Goal: Task Accomplishment & Management: Manage account settings

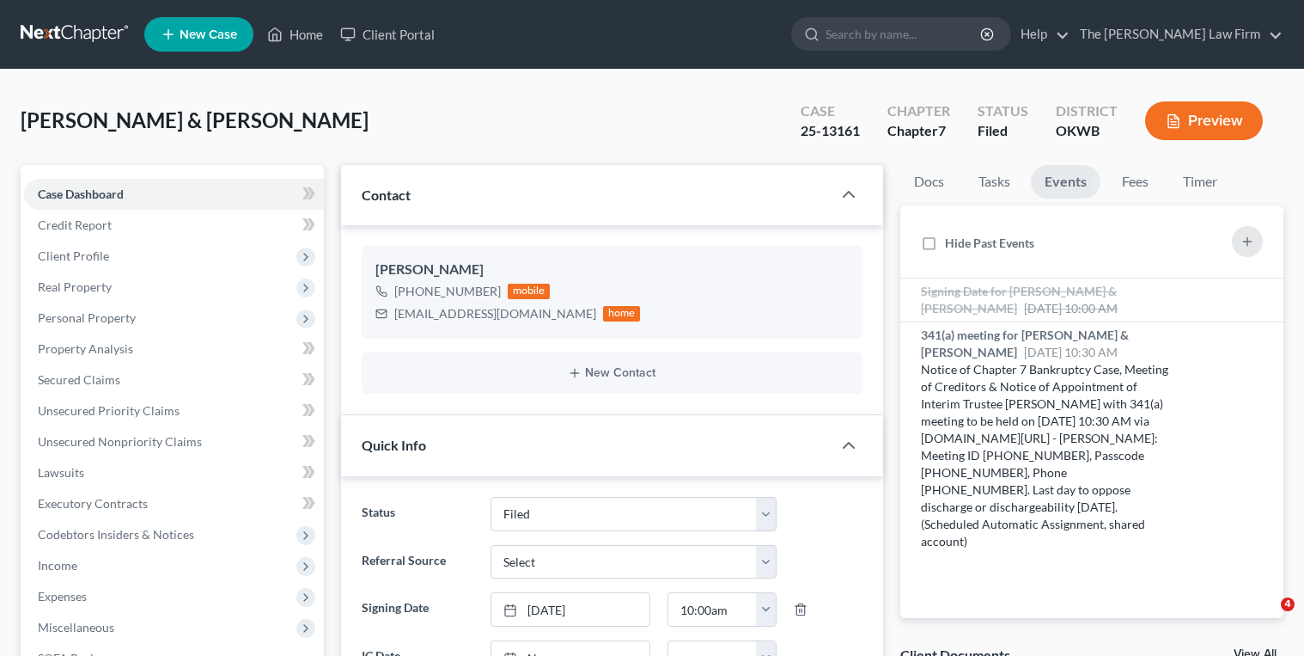
select select "2"
click at [821, 128] on div "25-13161" at bounding box center [830, 131] width 59 height 20
copy div "25-13161"
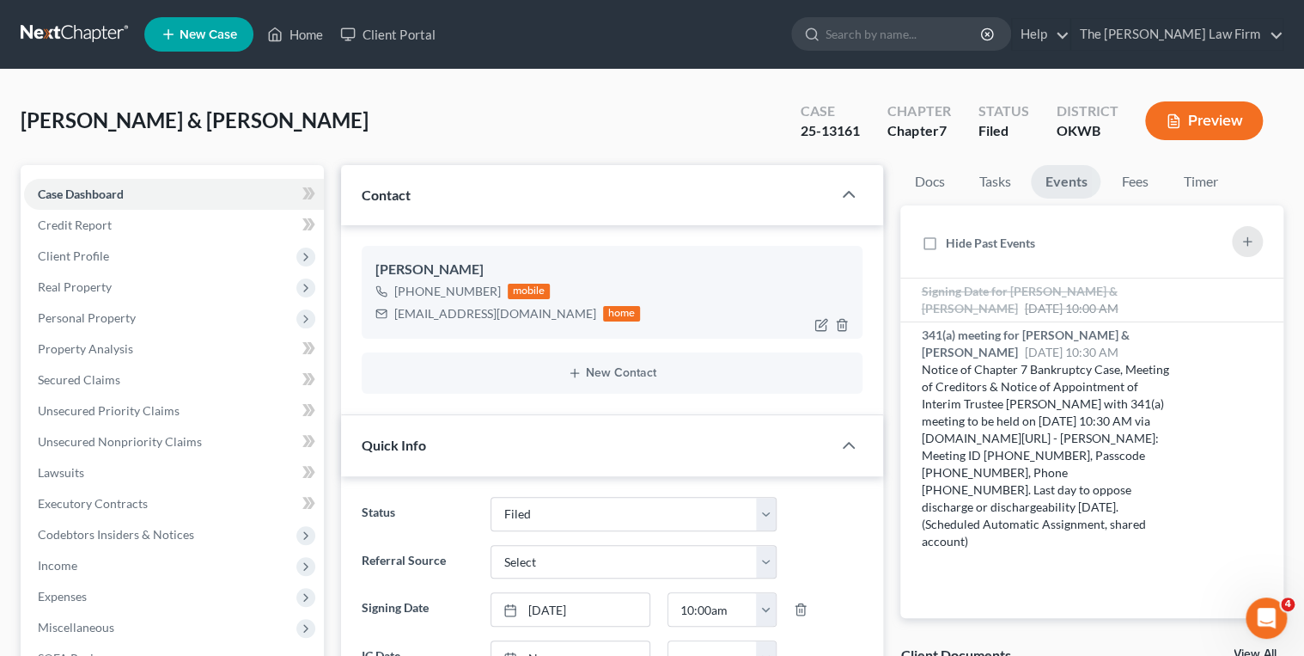
click at [456, 309] on div "[EMAIL_ADDRESS][DOMAIN_NAME]" at bounding box center [495, 313] width 202 height 17
copy div "[EMAIL_ADDRESS][DOMAIN_NAME]"
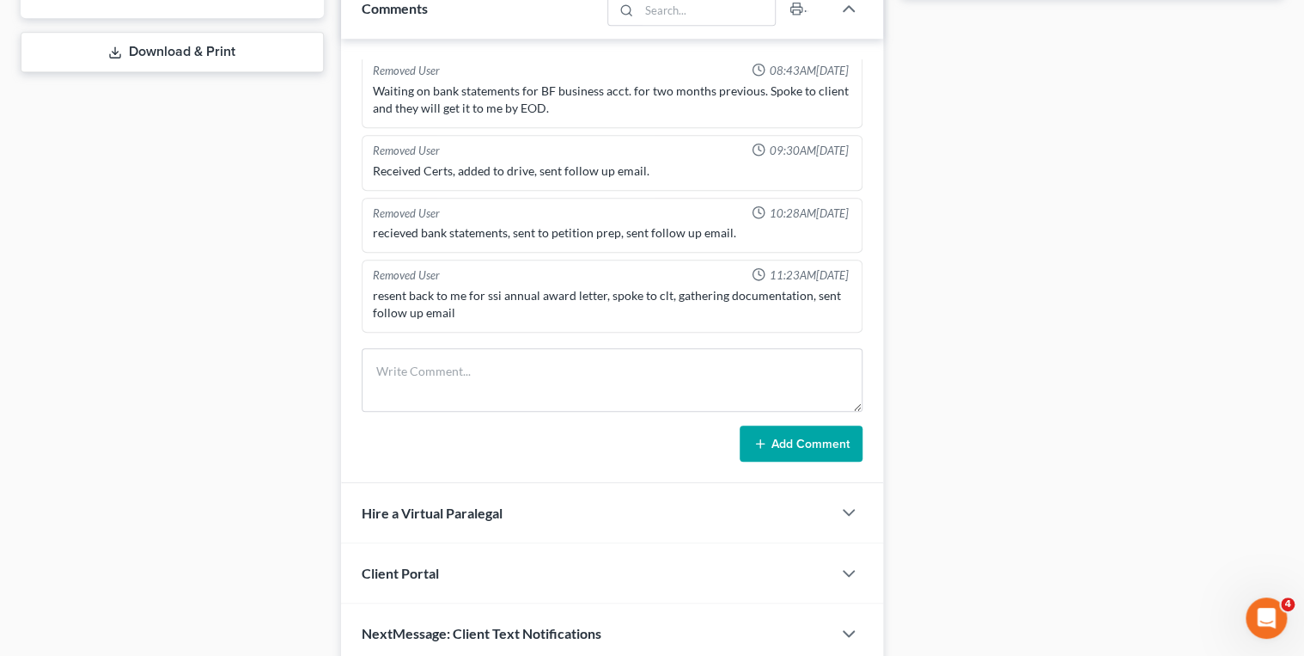
scroll to position [756, 0]
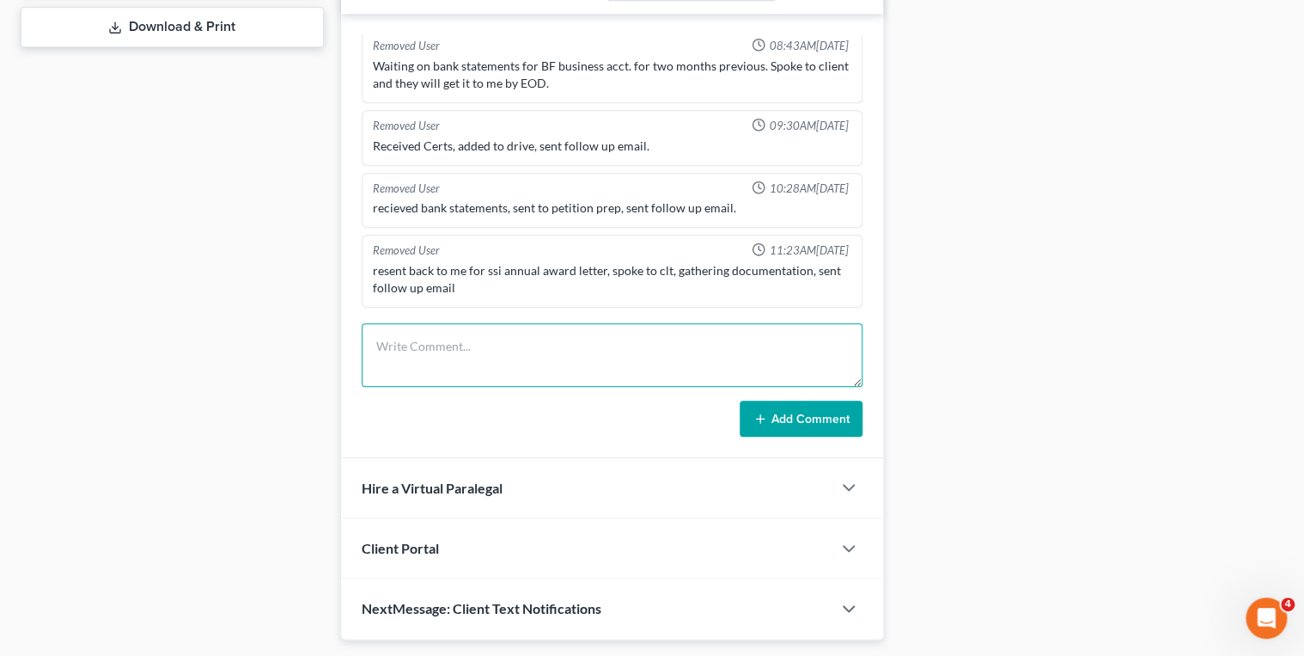
click at [457, 334] on textarea at bounding box center [613, 355] width 502 height 64
click at [424, 363] on textarea "Emailed requesting September statement for Bancfirst5059. All other docs upload…" at bounding box center [613, 355] width 502 height 64
type textarea "Emailed requesting September statement for Bancfirst5059. All other docs upload…"
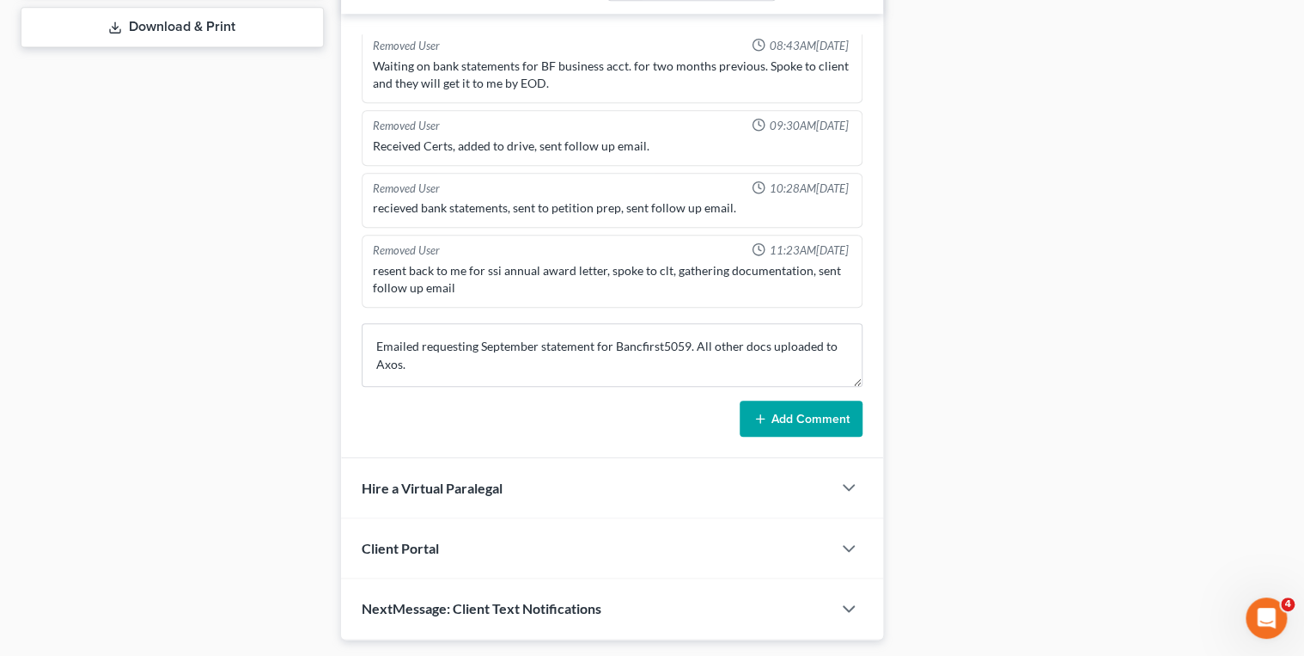
click at [790, 416] on button "Add Comment" at bounding box center [801, 418] width 123 height 36
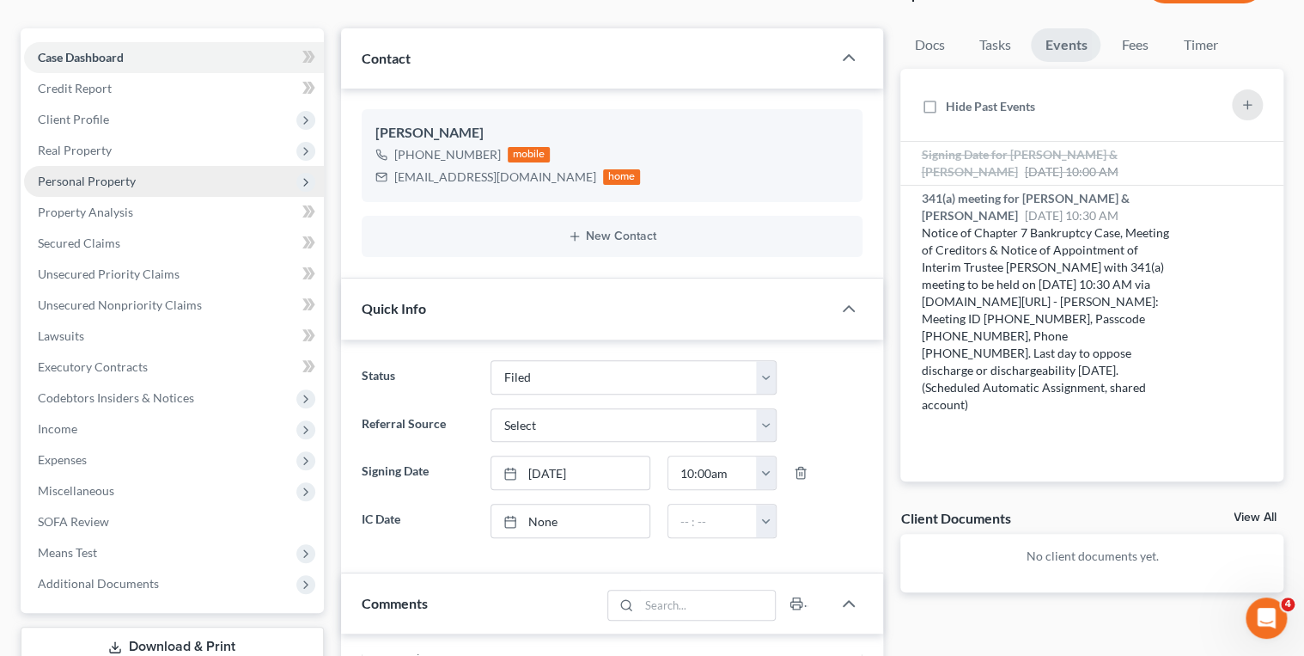
scroll to position [137, 0]
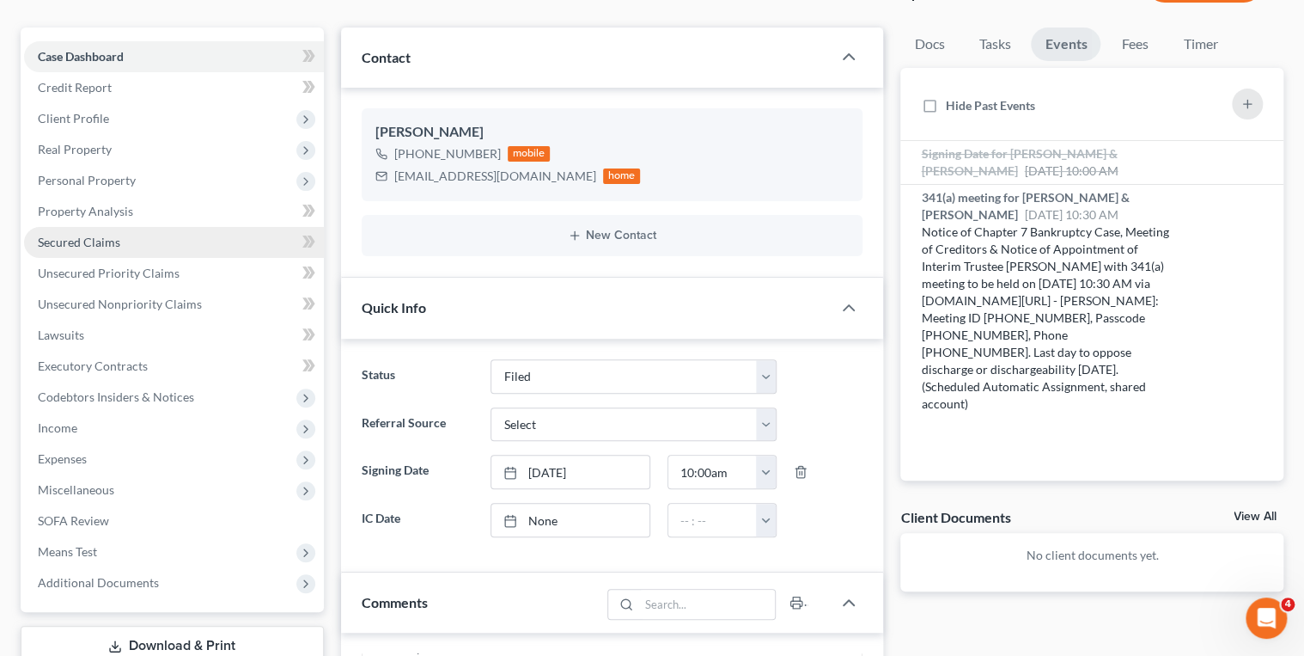
click at [103, 246] on span "Secured Claims" at bounding box center [79, 242] width 82 height 15
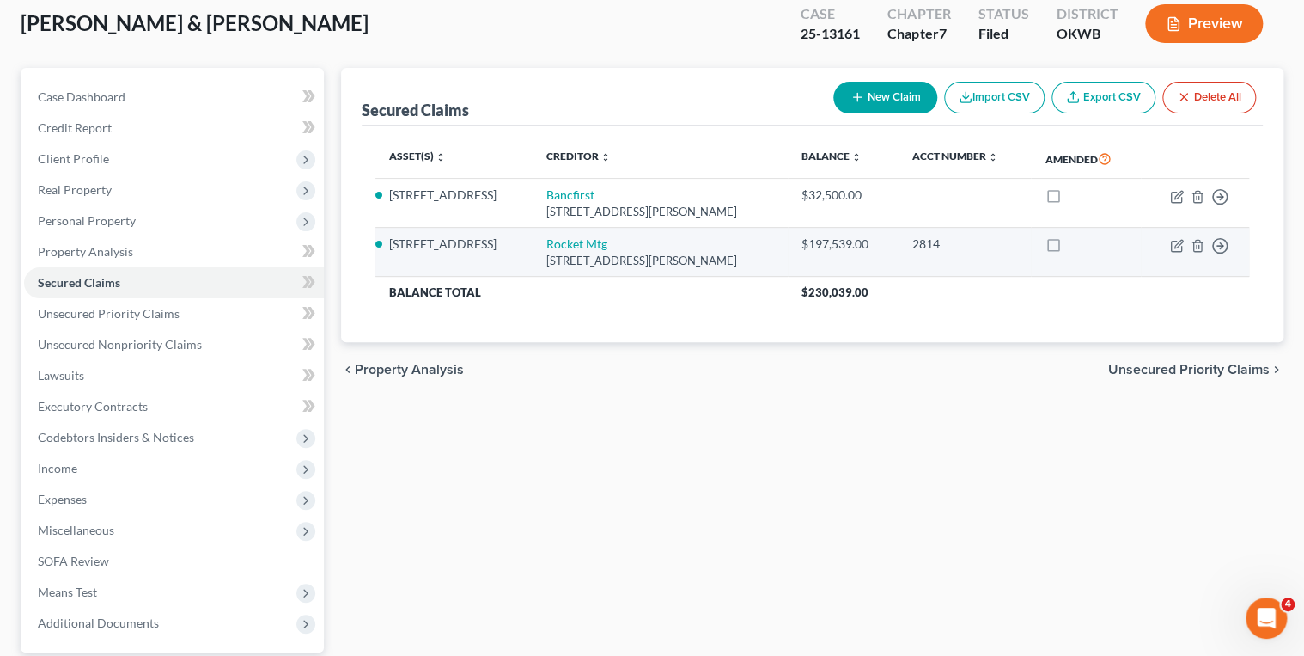
scroll to position [137, 0]
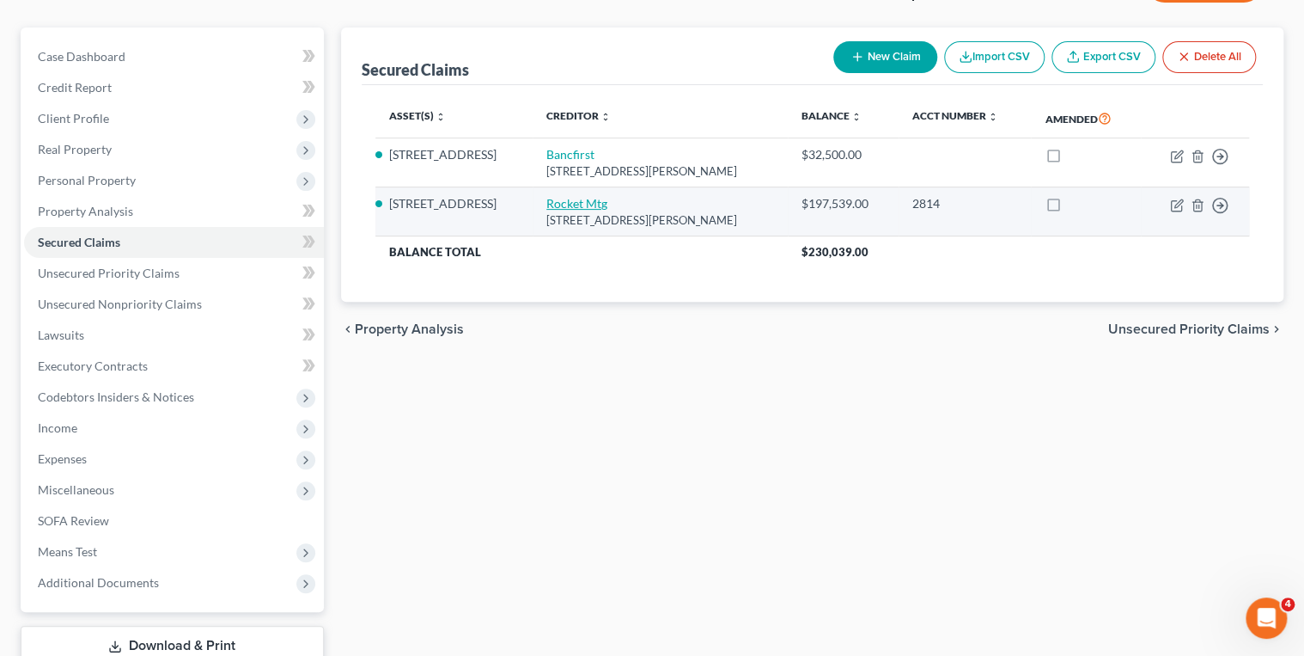
click at [546, 202] on link "Rocket Mtg" at bounding box center [576, 203] width 61 height 15
select select "23"
select select "2"
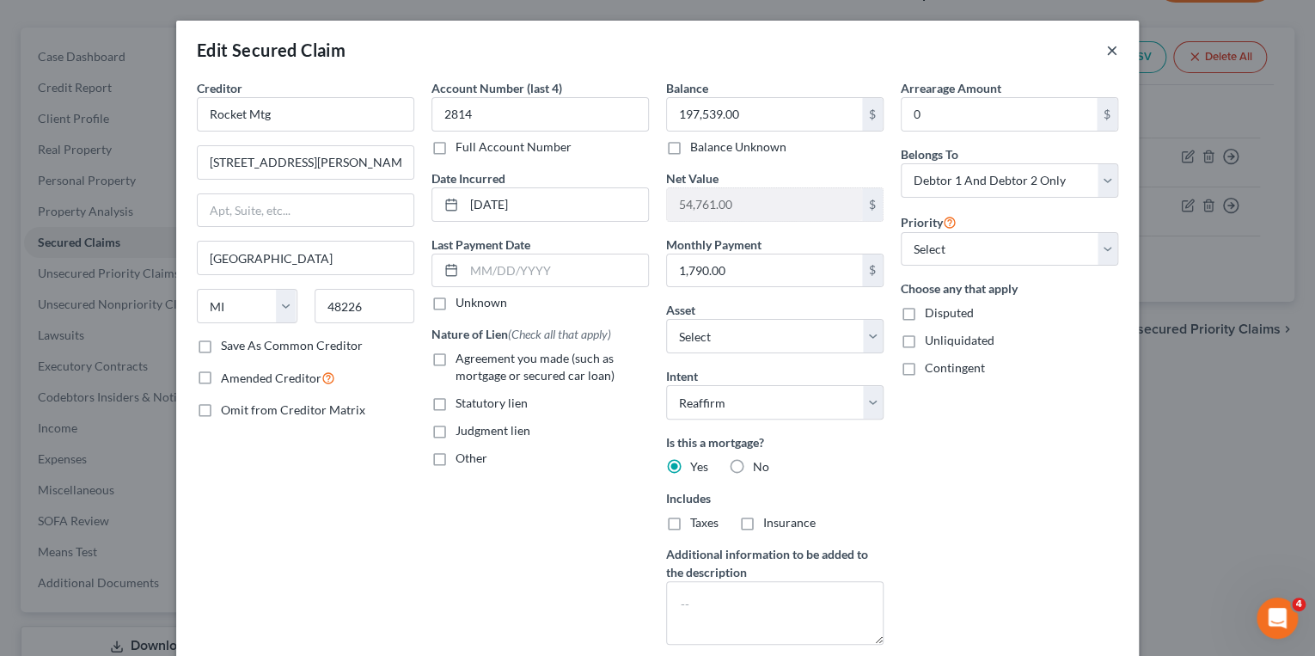
click at [1106, 49] on button "×" at bounding box center [1112, 50] width 12 height 21
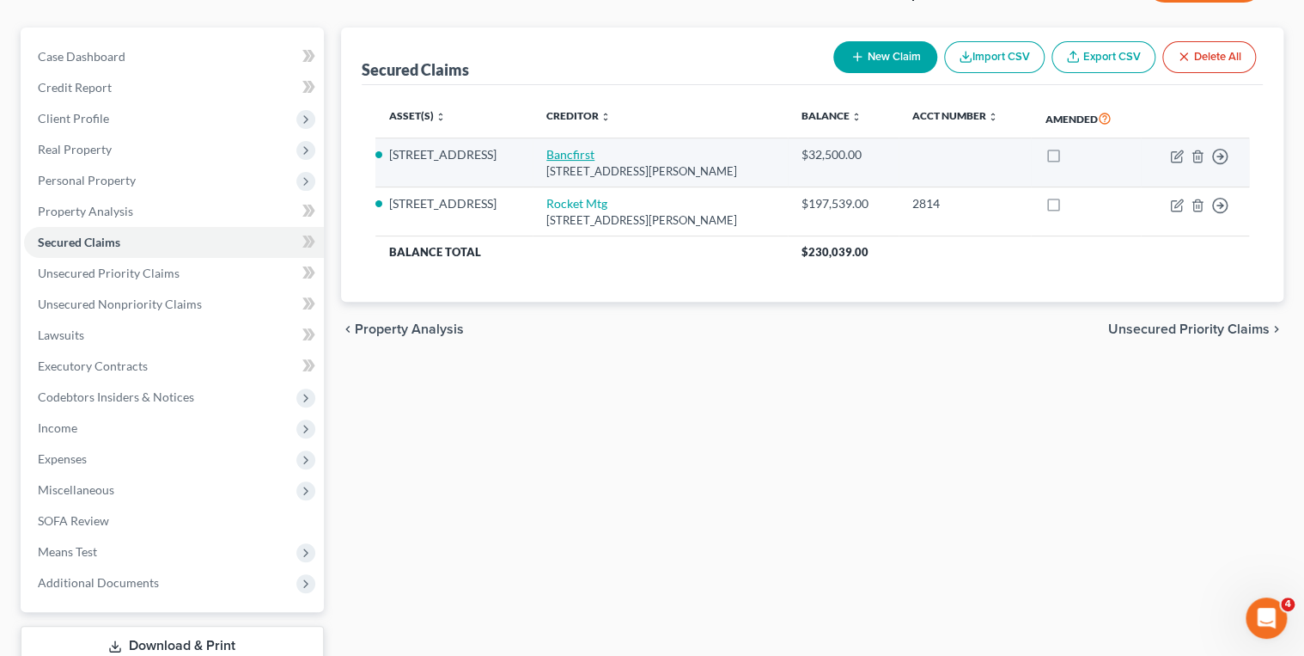
click at [546, 151] on link "Bancfirst" at bounding box center [570, 154] width 48 height 15
select select "37"
select select "11"
select select "2"
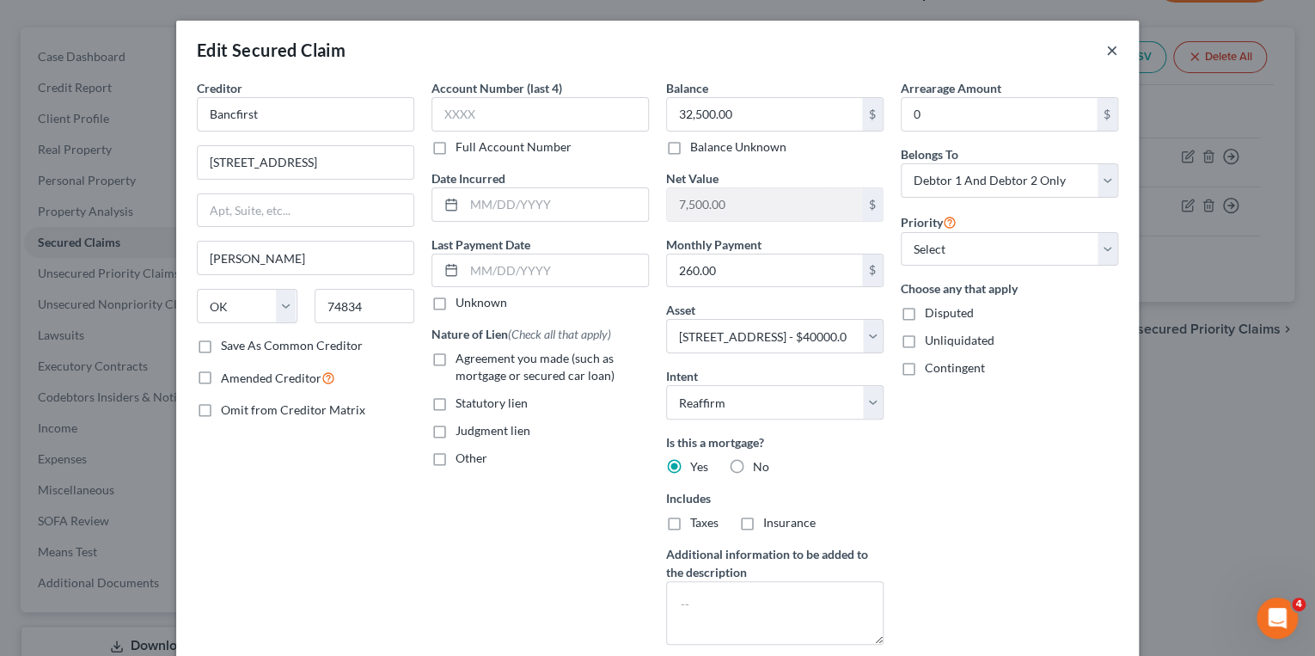
click at [1106, 51] on button "×" at bounding box center [1112, 50] width 12 height 21
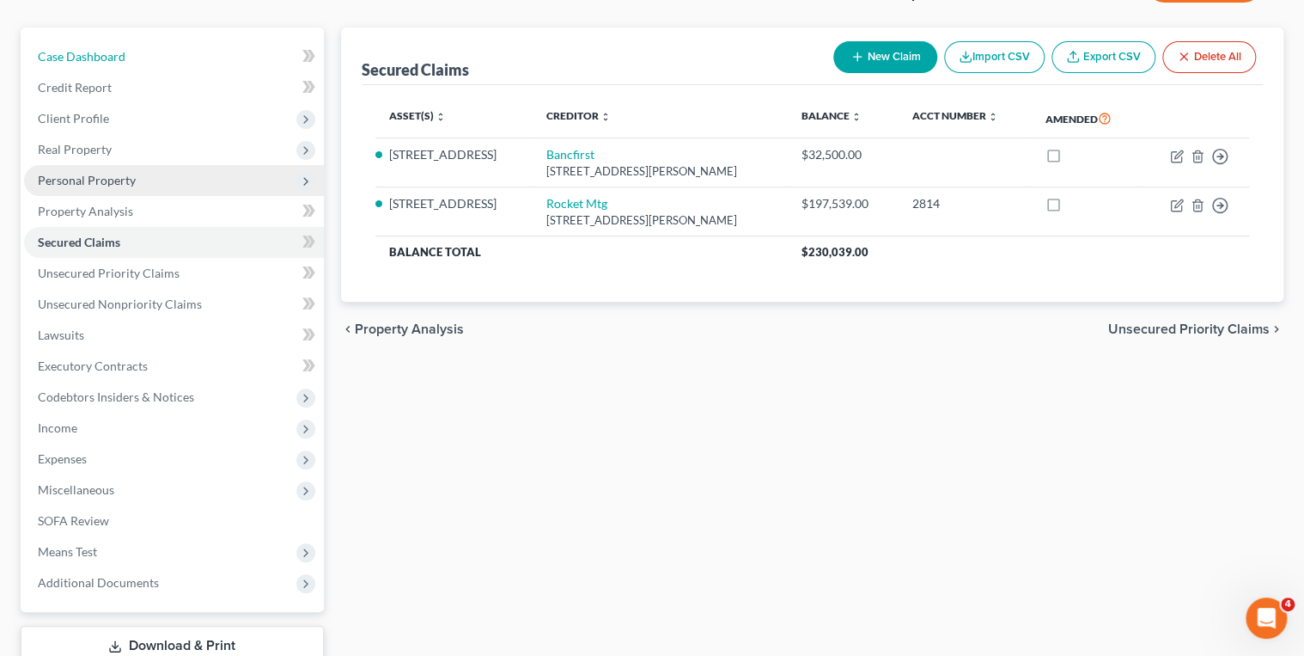
drag, startPoint x: 124, startPoint y: 58, endPoint x: 254, endPoint y: 175, distance: 175.2
click at [124, 58] on span "Case Dashboard" at bounding box center [82, 56] width 88 height 15
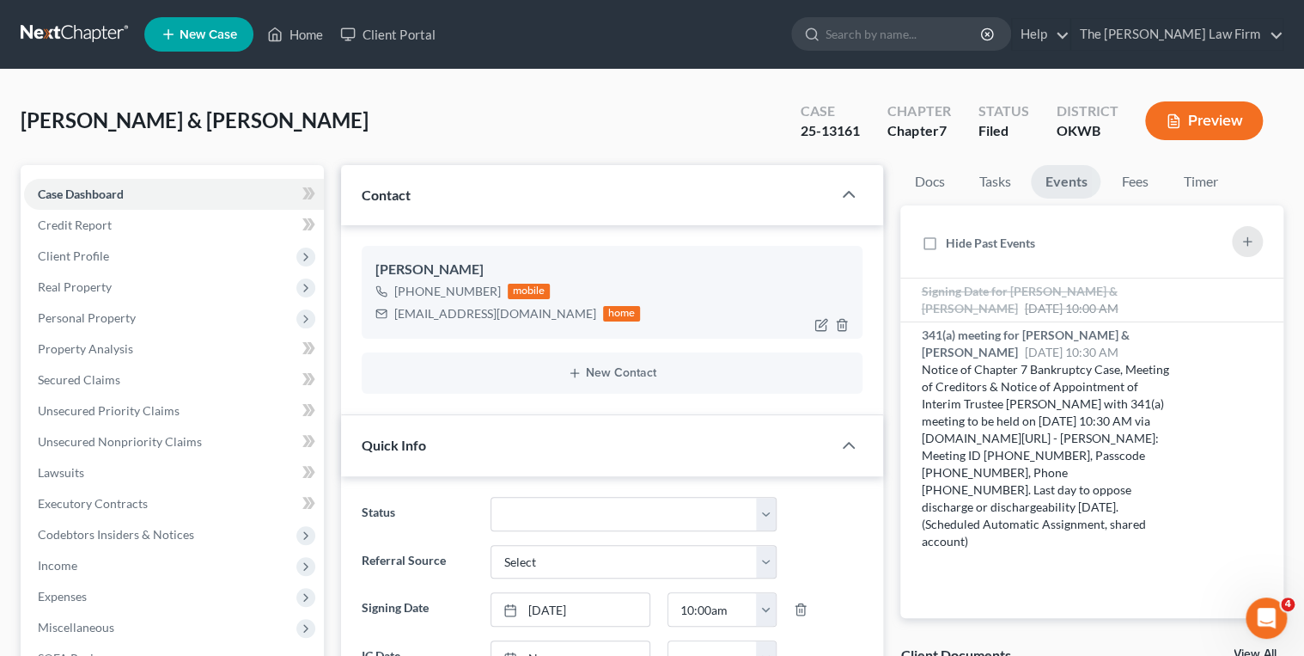
scroll to position [1131, 0]
click at [455, 316] on div "[EMAIL_ADDRESS][DOMAIN_NAME]" at bounding box center [495, 313] width 202 height 17
drag, startPoint x: 455, startPoint y: 316, endPoint x: 439, endPoint y: 313, distance: 15.8
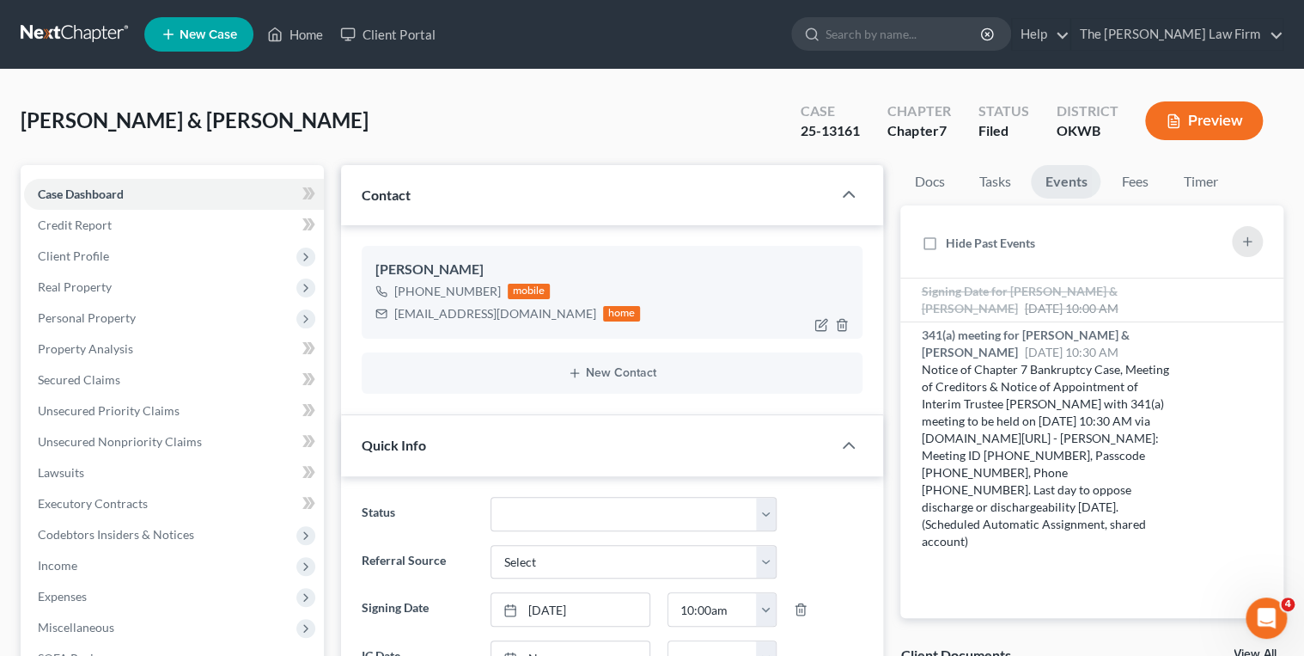
click at [439, 313] on div "[EMAIL_ADDRESS][DOMAIN_NAME]" at bounding box center [495, 313] width 202 height 17
copy div "[EMAIL_ADDRESS][DOMAIN_NAME]"
click at [887, 31] on input "search" at bounding box center [904, 34] width 157 height 32
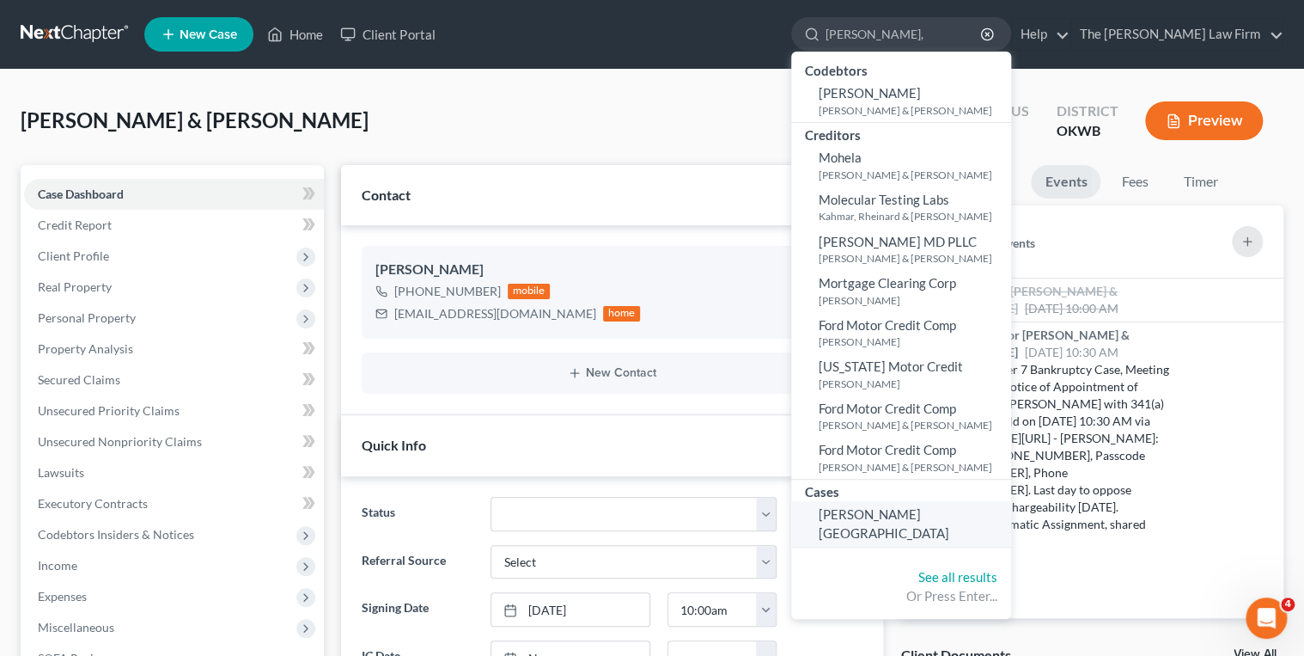
type input "[PERSON_NAME],"
click at [949, 511] on span "[PERSON_NAME][GEOGRAPHIC_DATA]" at bounding box center [884, 523] width 131 height 34
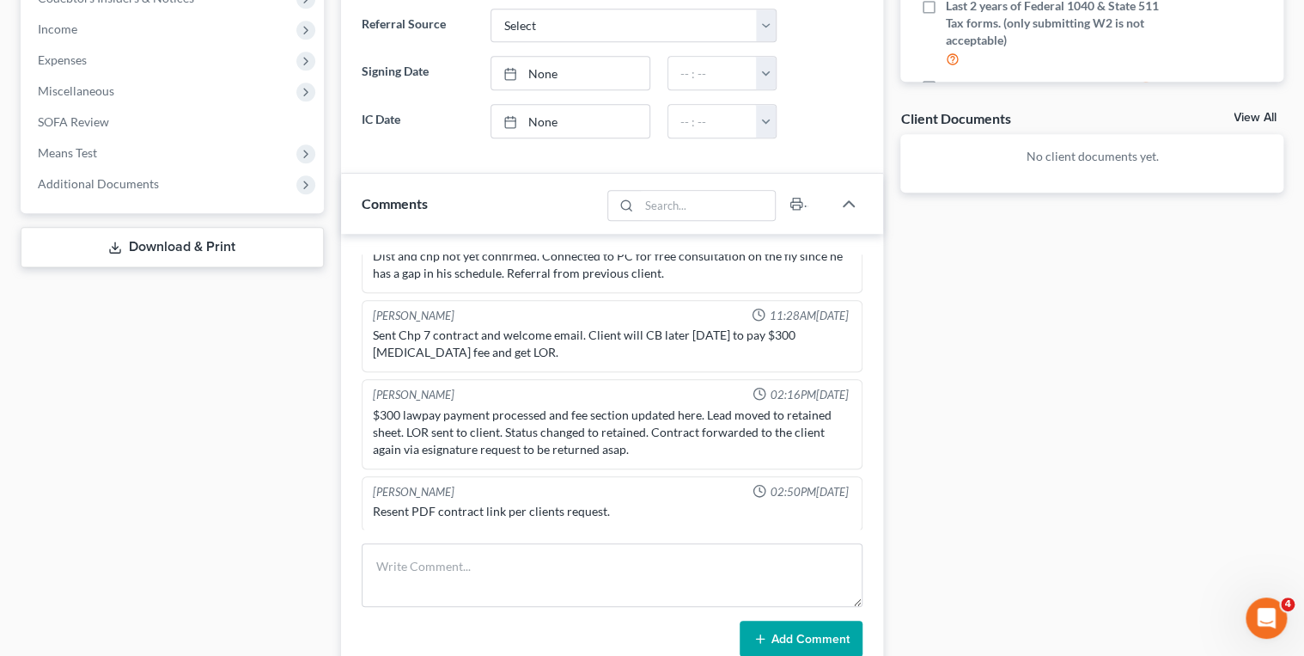
scroll to position [756, 0]
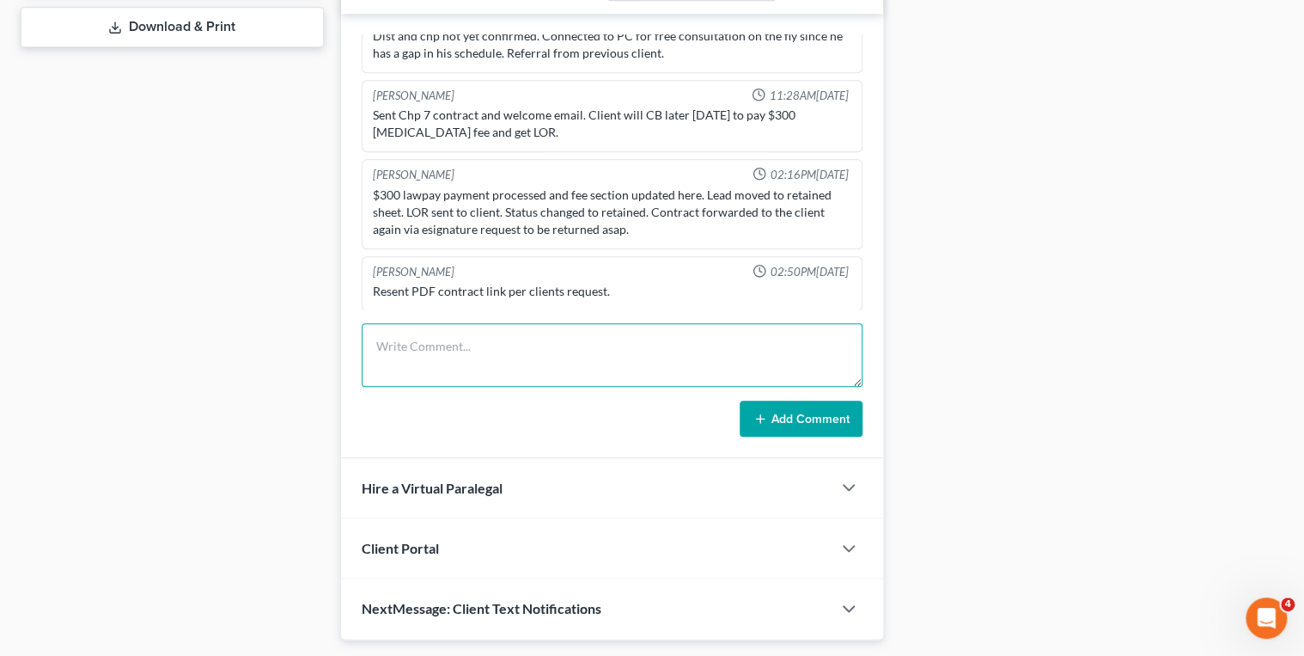
click at [420, 368] on textarea at bounding box center [613, 355] width 502 height 64
type textarea "Returned client's phone call, LVM."
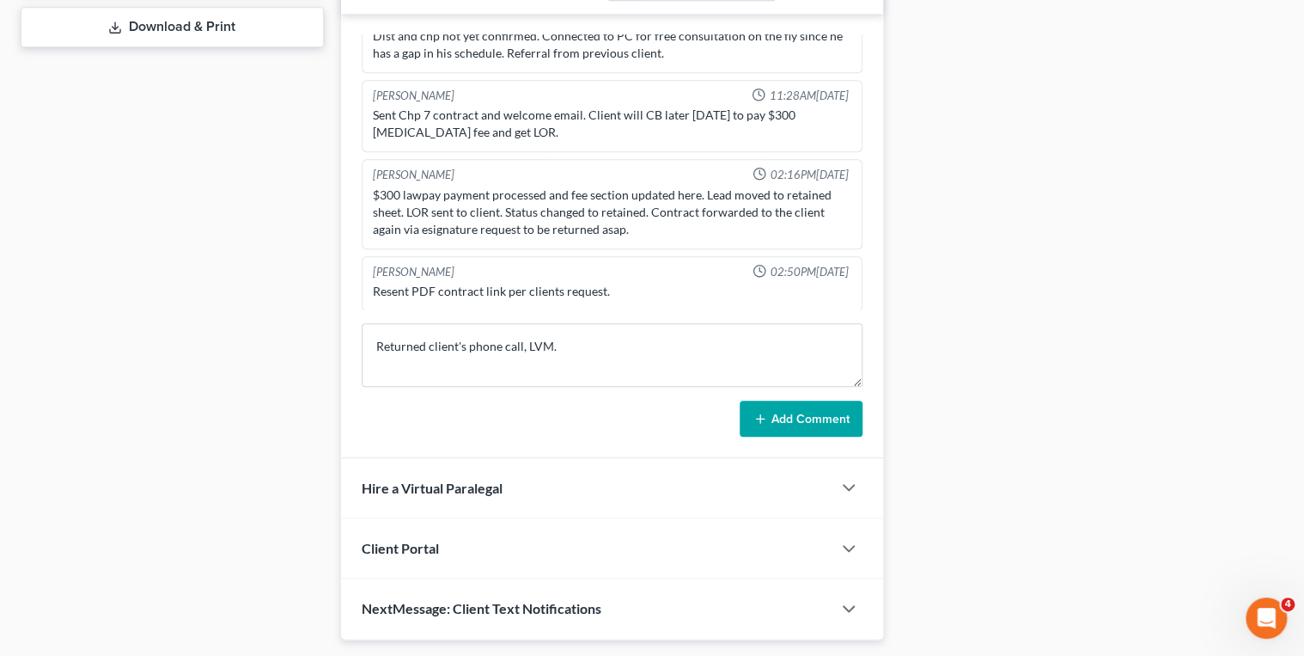
click at [767, 413] on icon at bounding box center [761, 419] width 14 height 14
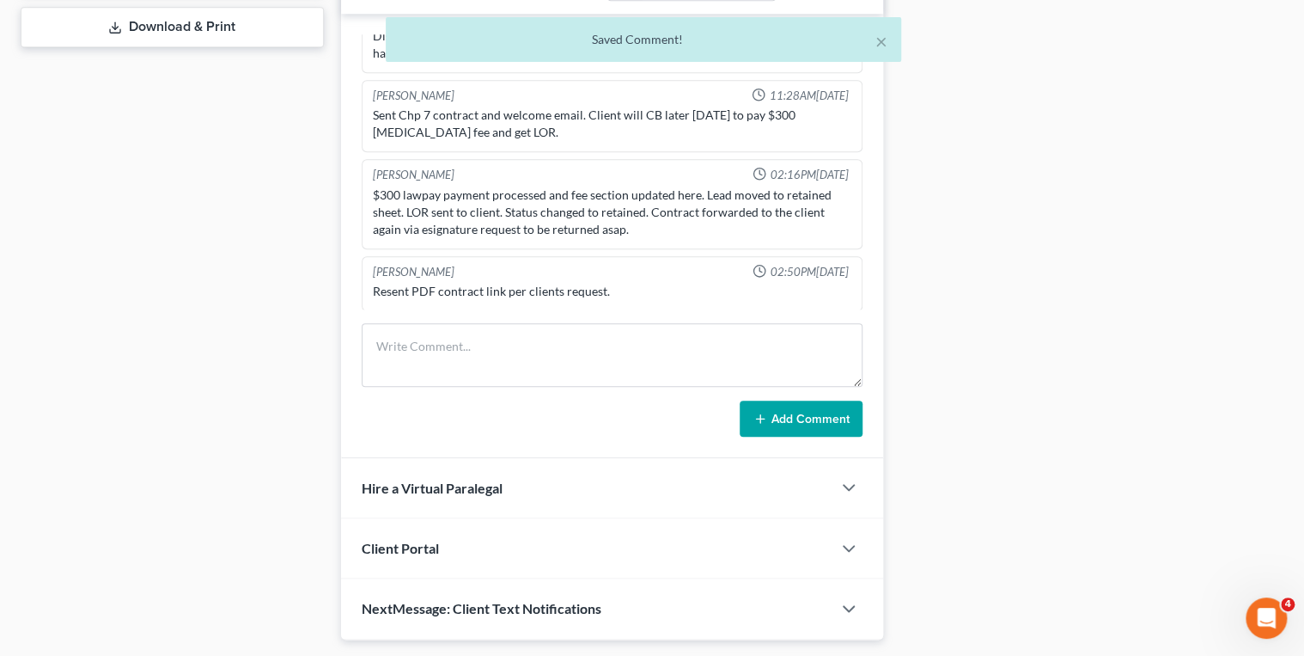
scroll to position [98, 0]
